Goal: Task Accomplishment & Management: Manage account settings

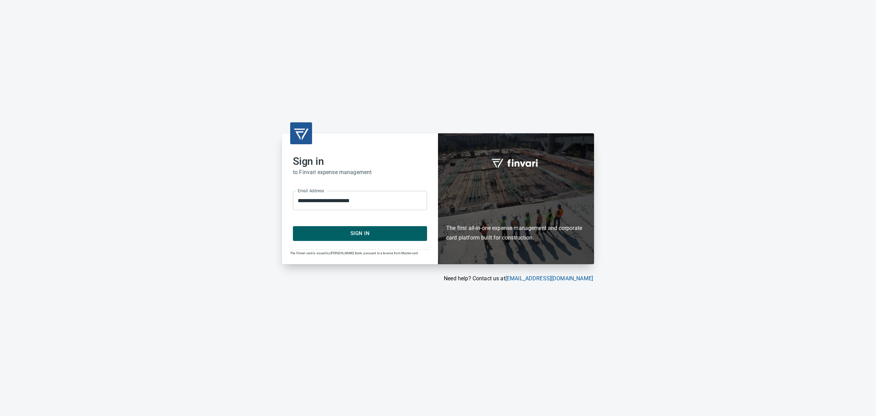
click at [318, 233] on span "Sign In" at bounding box center [360, 233] width 119 height 9
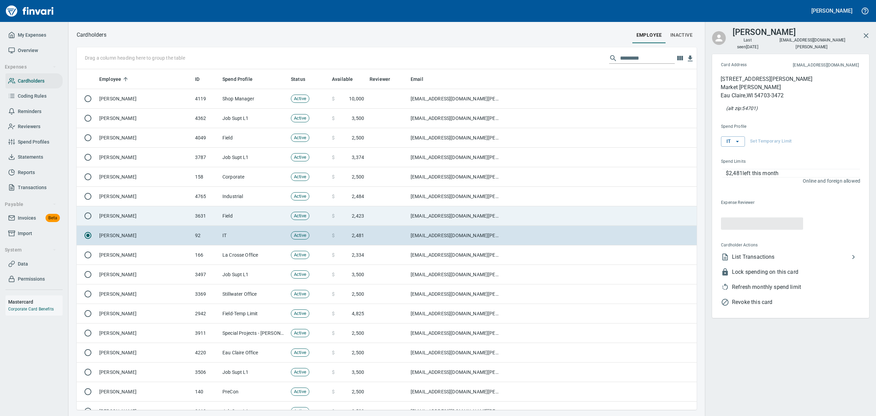
scroll to position [333, 604]
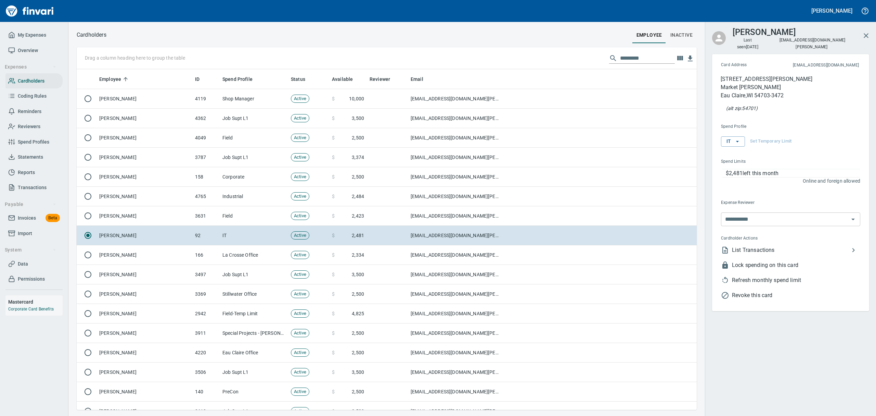
click at [29, 51] on span "Overview" at bounding box center [28, 50] width 20 height 9
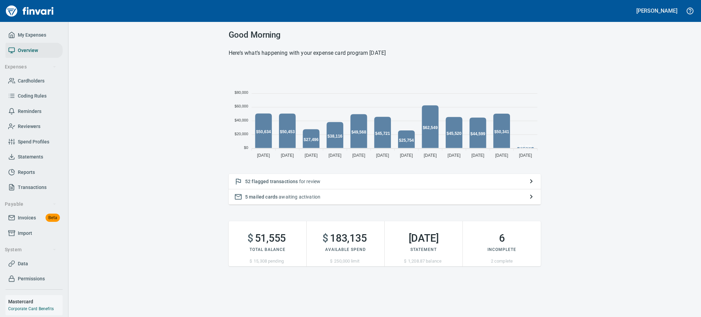
scroll to position [92, 304]
